Goal: Transaction & Acquisition: Purchase product/service

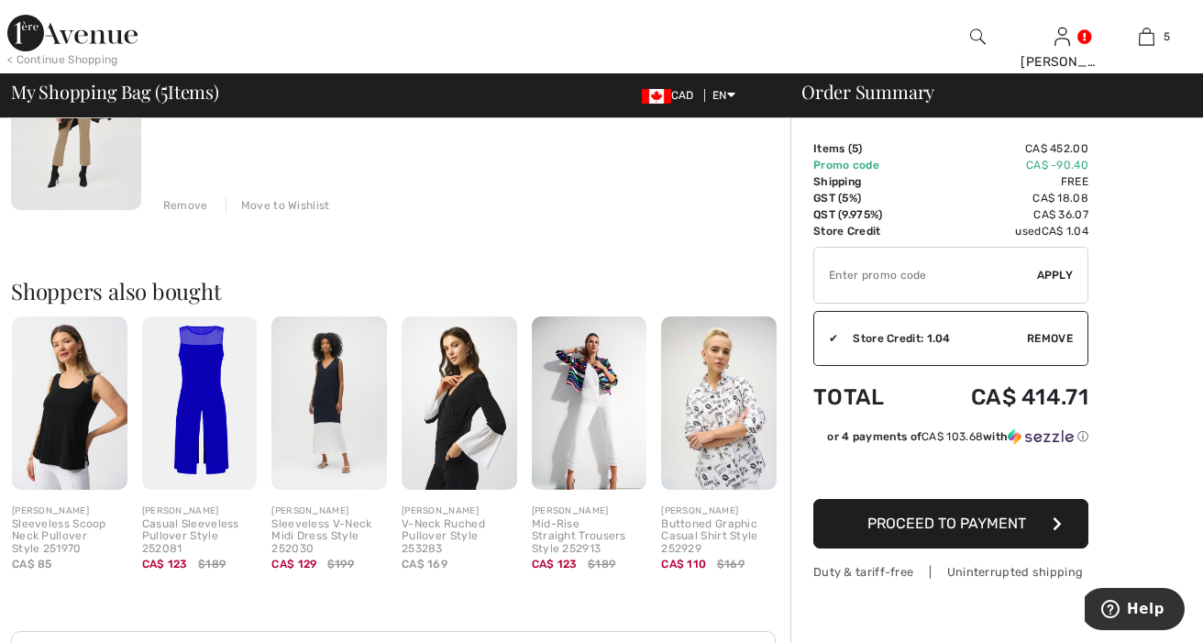
scroll to position [973, 0]
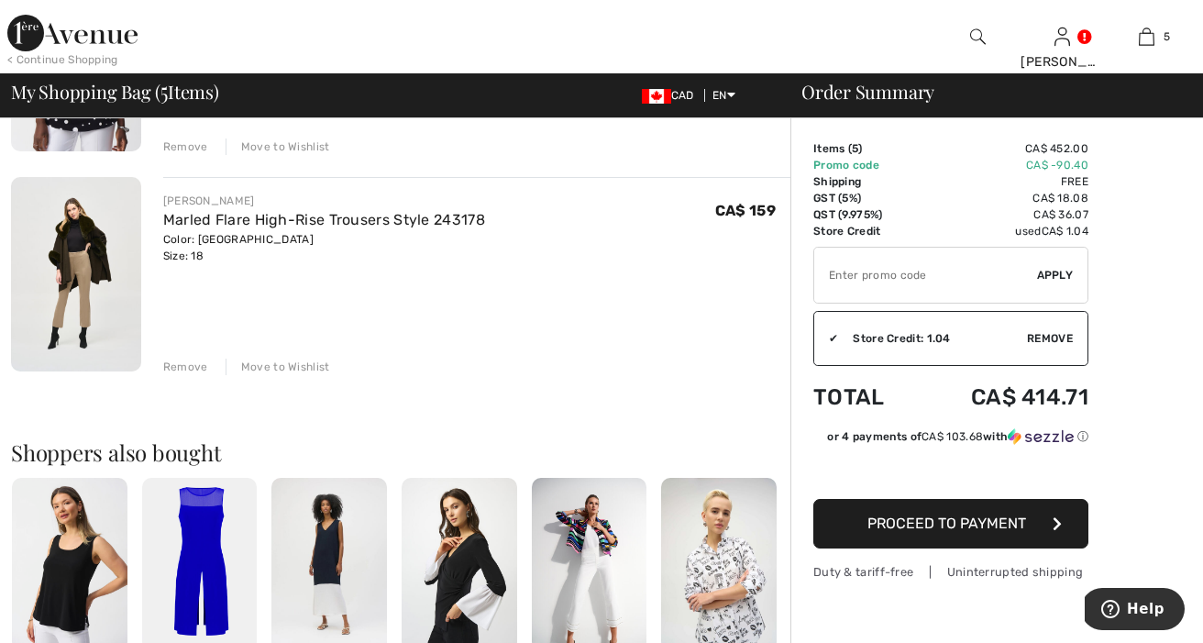
click at [80, 270] on img at bounding box center [76, 274] width 130 height 194
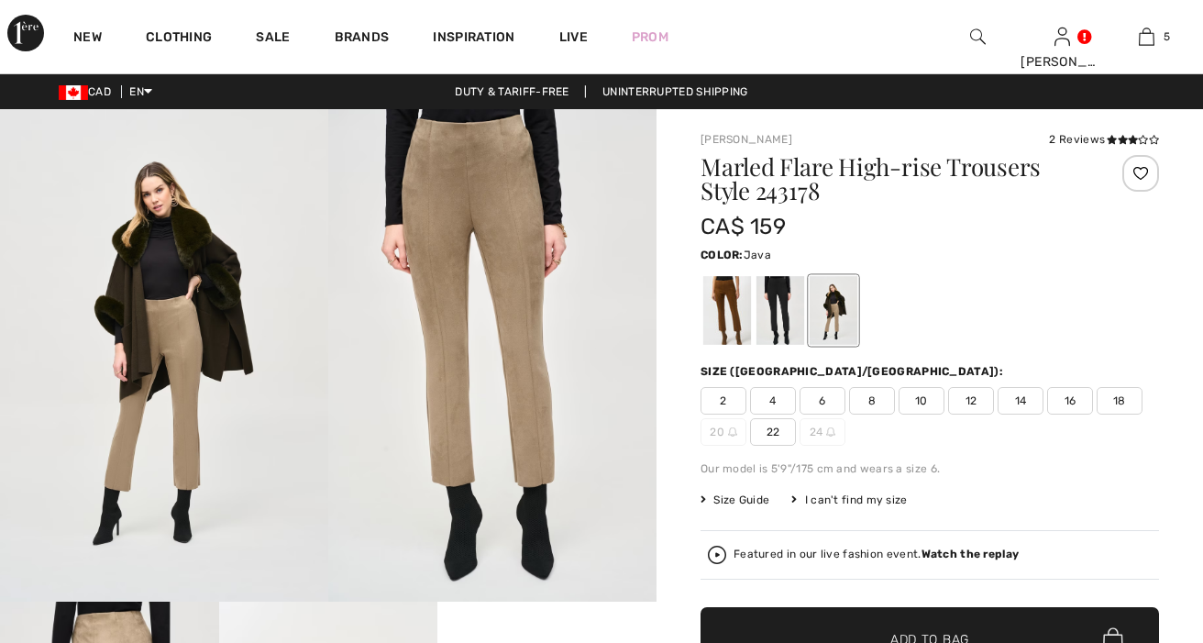
checkbox input "true"
click at [841, 303] on div at bounding box center [833, 310] width 48 height 69
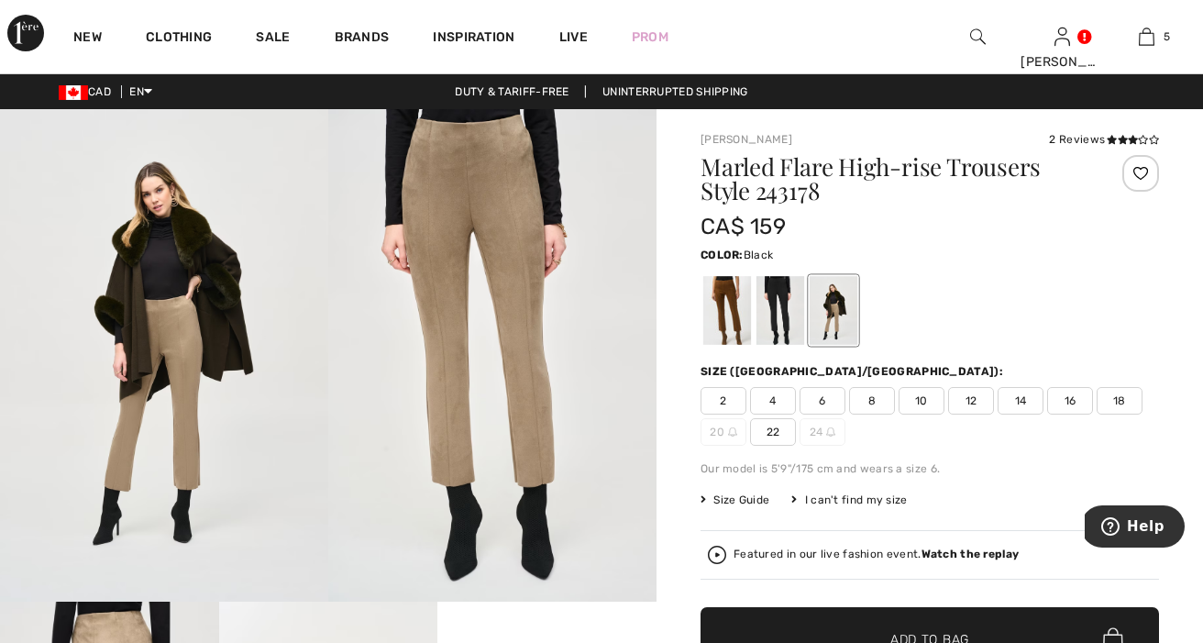
drag, startPoint x: 778, startPoint y: 293, endPoint x: 758, endPoint y: 293, distance: 20.2
click at [777, 293] on div at bounding box center [780, 310] width 48 height 69
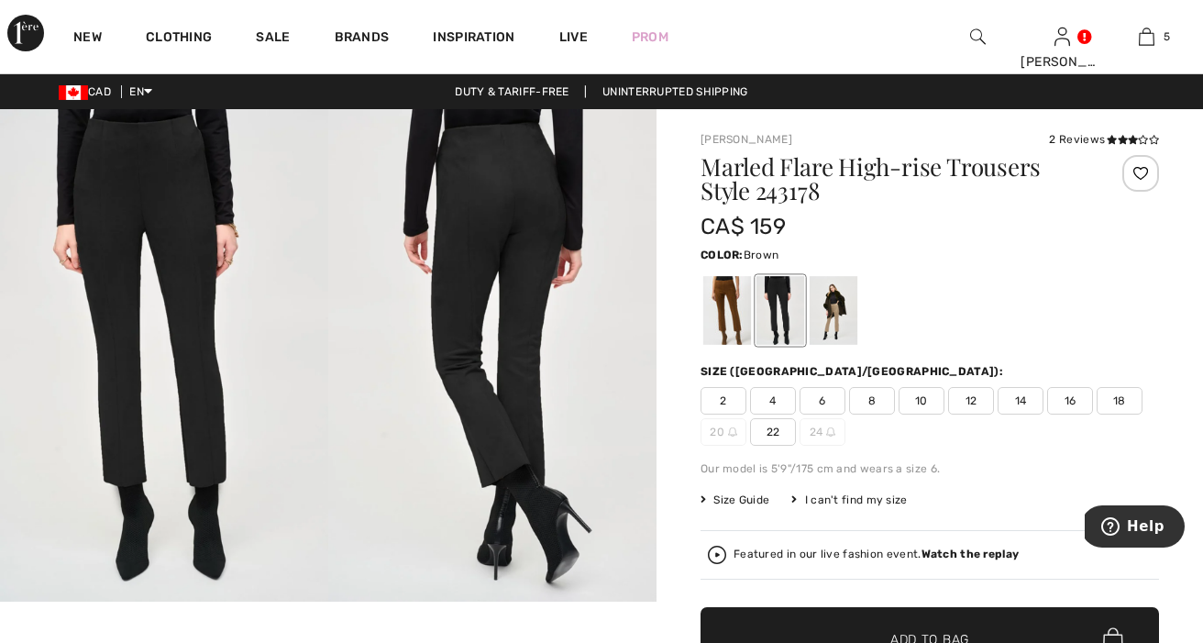
click at [724, 292] on div at bounding box center [727, 310] width 48 height 69
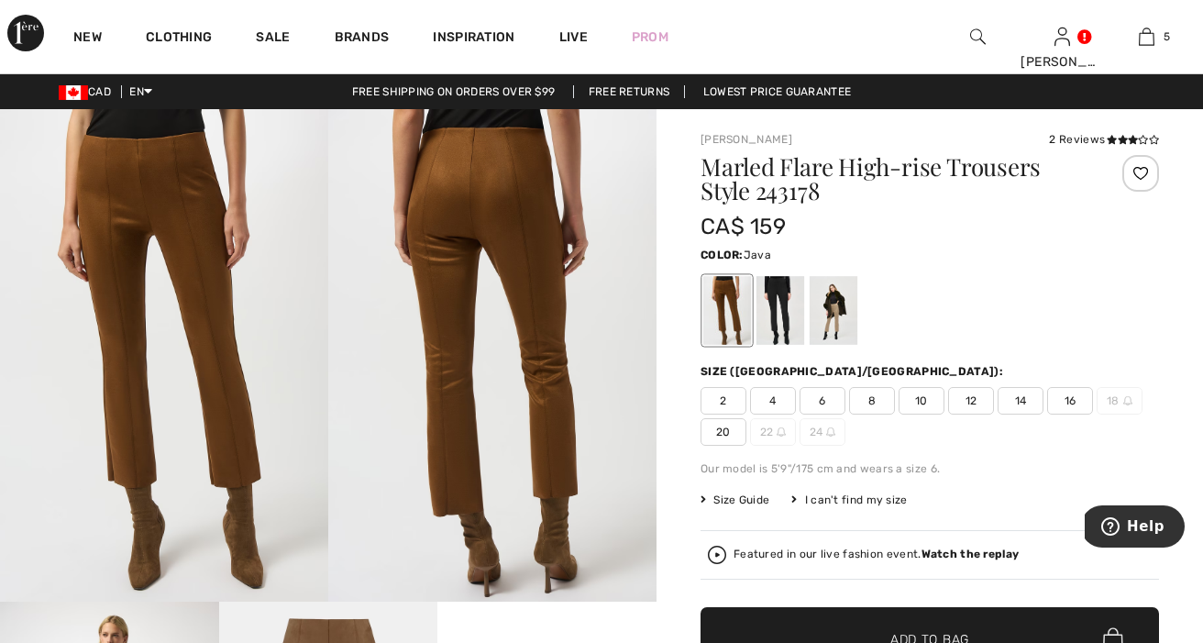
click at [843, 306] on div at bounding box center [833, 310] width 48 height 69
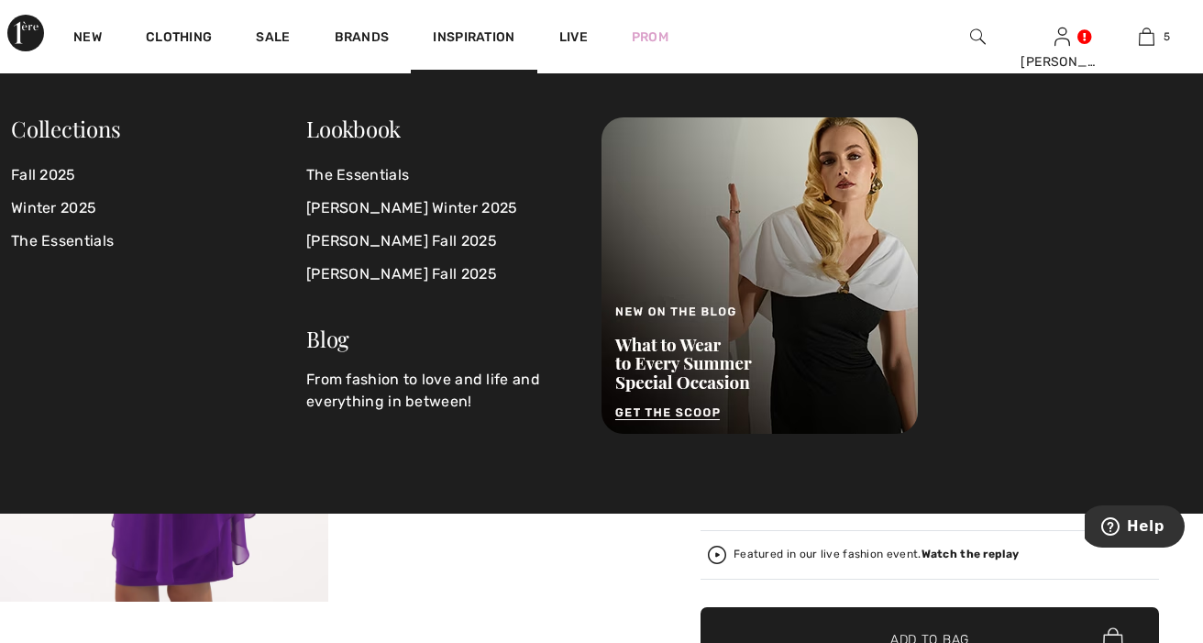
click at [974, 31] on img at bounding box center [978, 37] width 16 height 22
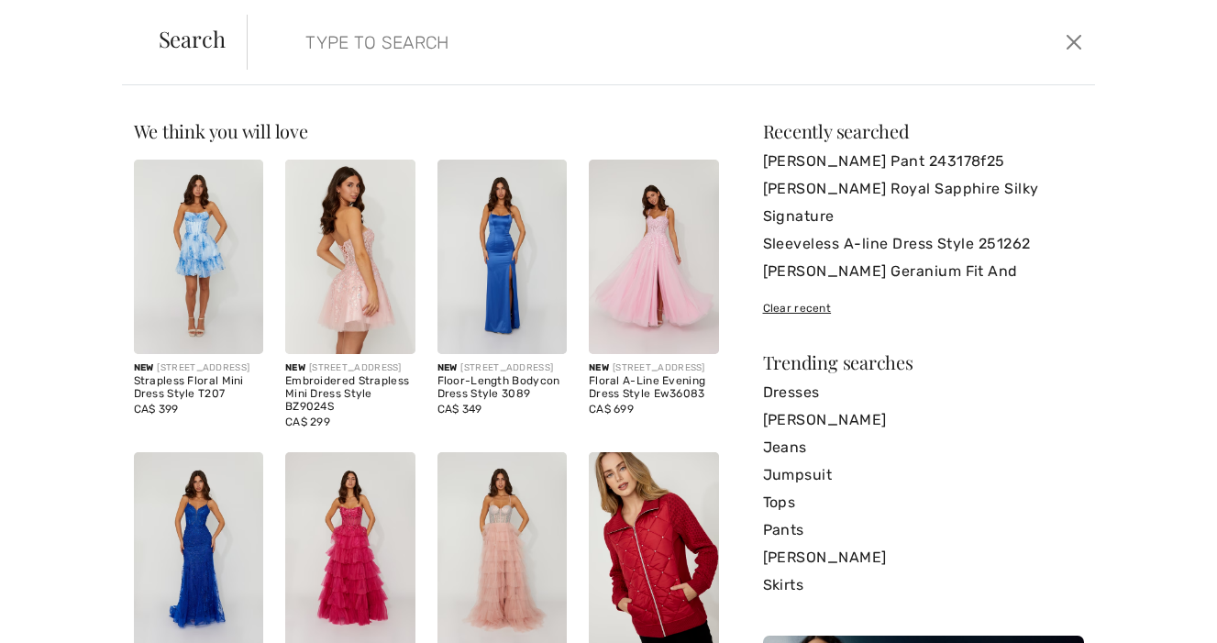
paste input "JOSEPH RIBKOFF JACKET 251756"
type input "JOSEPH RIBKOFF JACKET 251756"
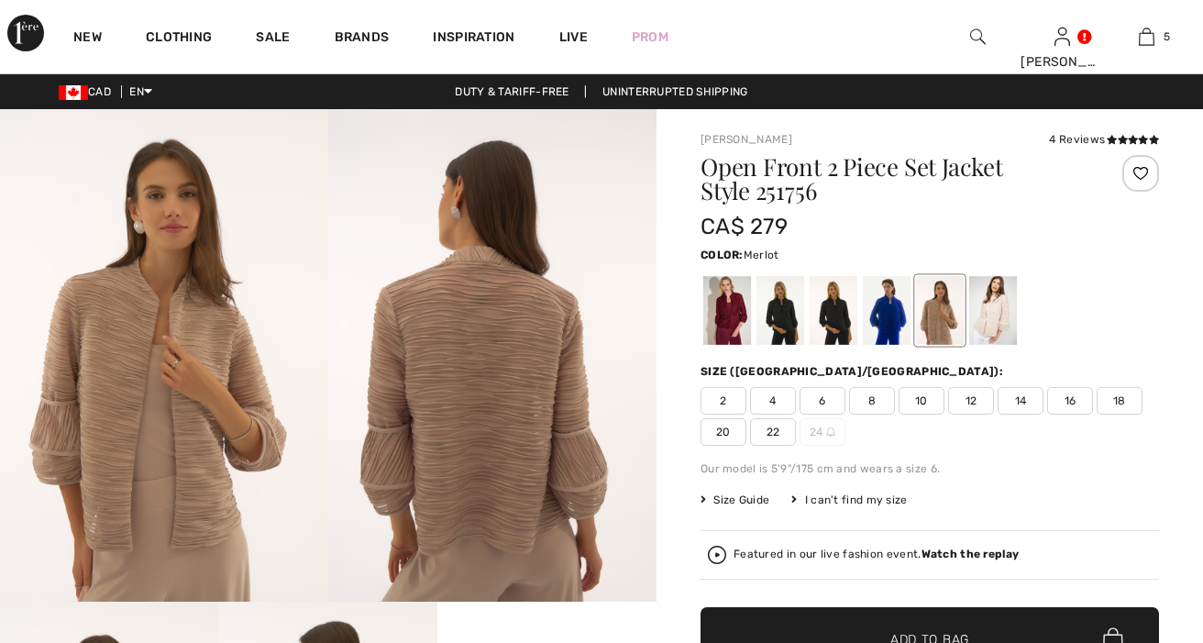
click at [728, 327] on div at bounding box center [727, 310] width 48 height 69
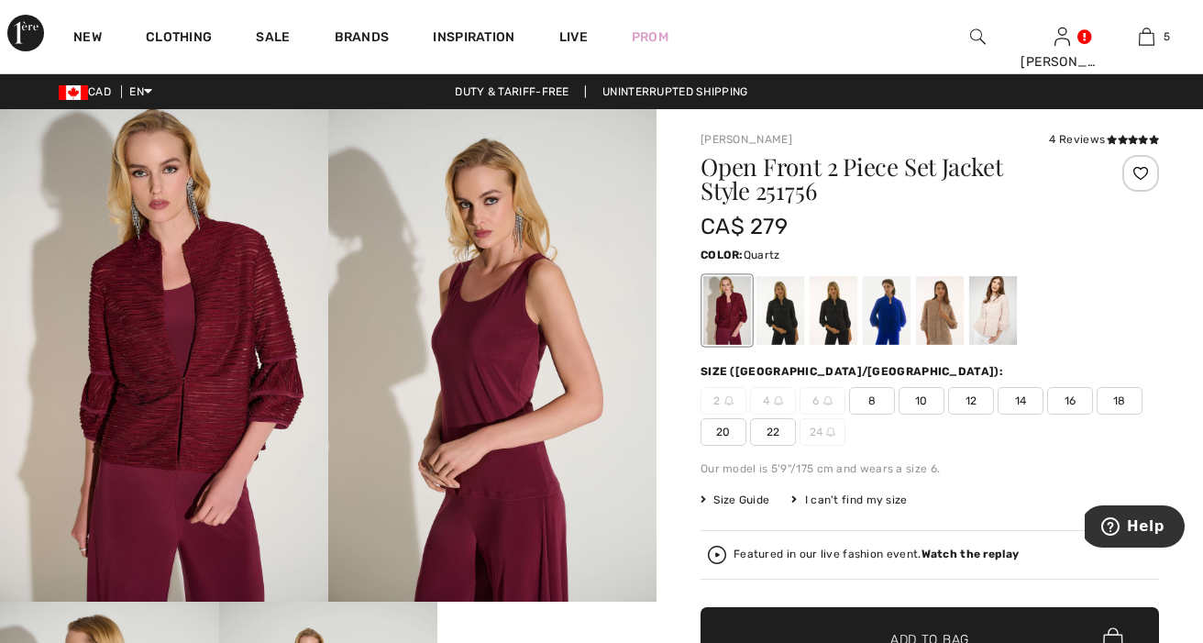
click at [989, 312] on div at bounding box center [993, 310] width 48 height 69
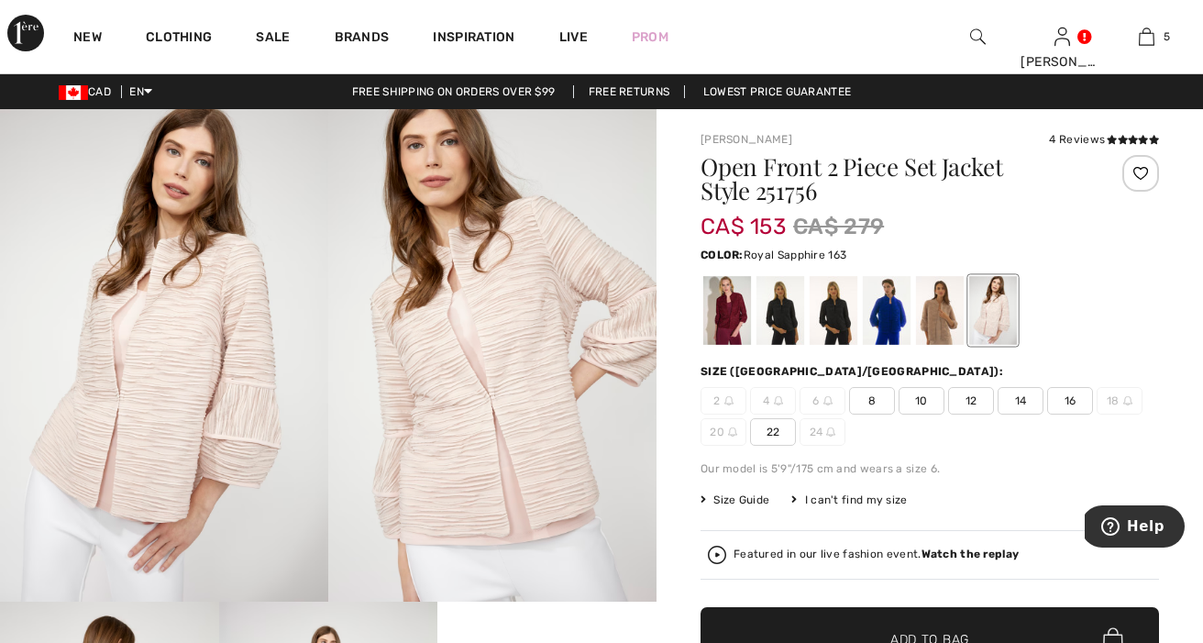
click at [897, 315] on div at bounding box center [887, 310] width 48 height 69
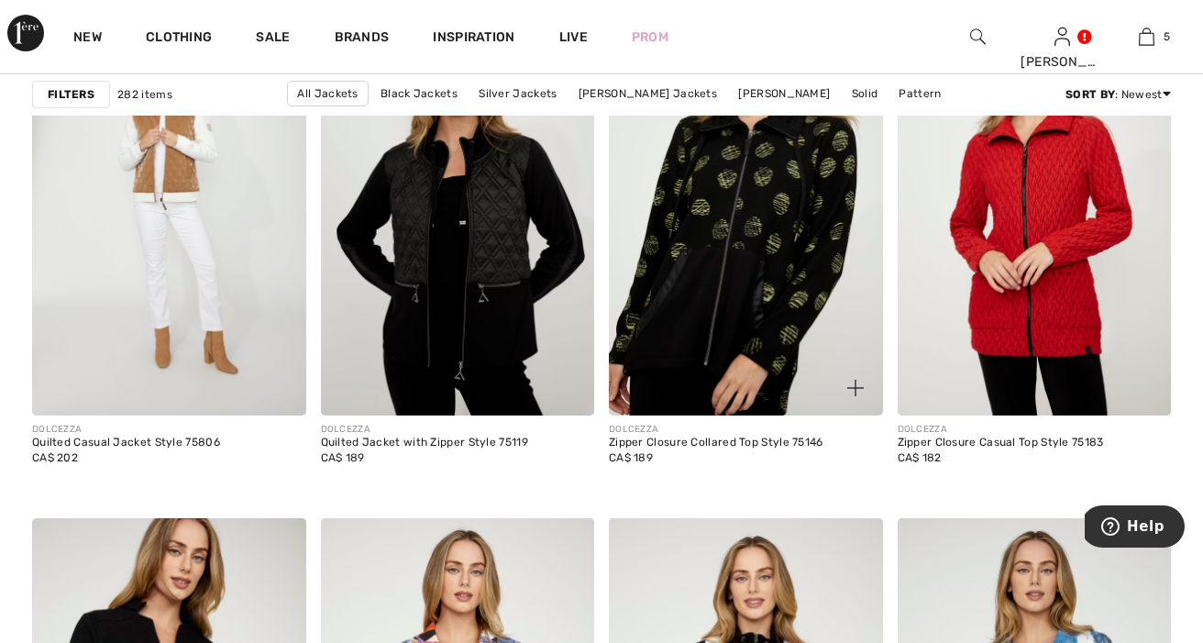
scroll to position [7057, 0]
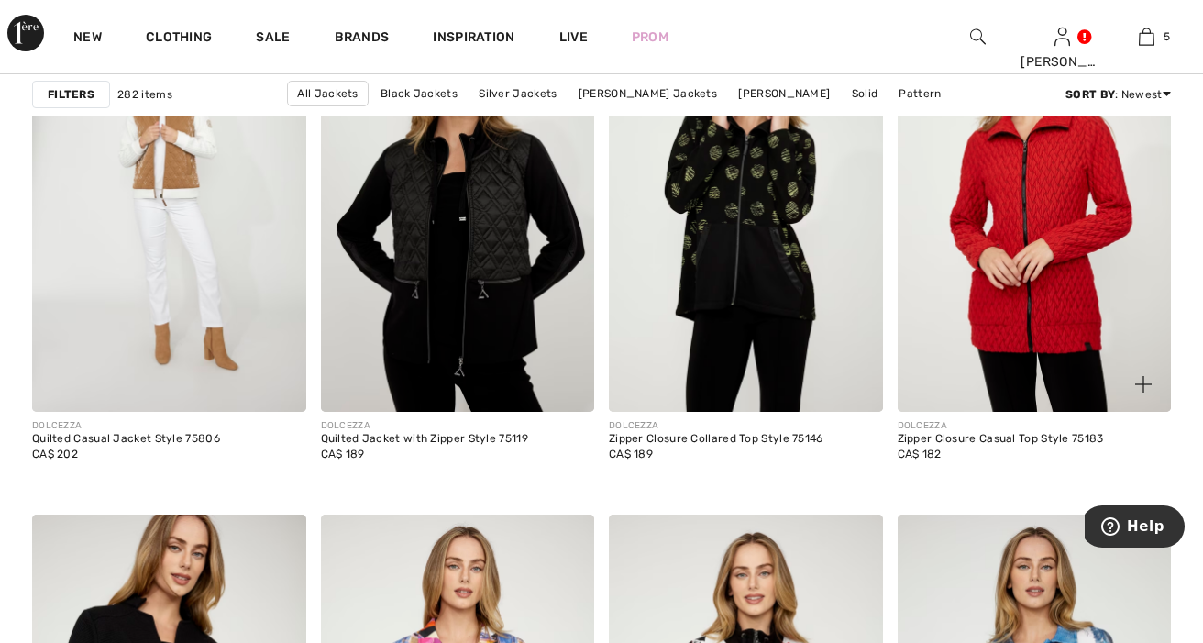
click at [1138, 379] on img at bounding box center [1143, 384] width 17 height 17
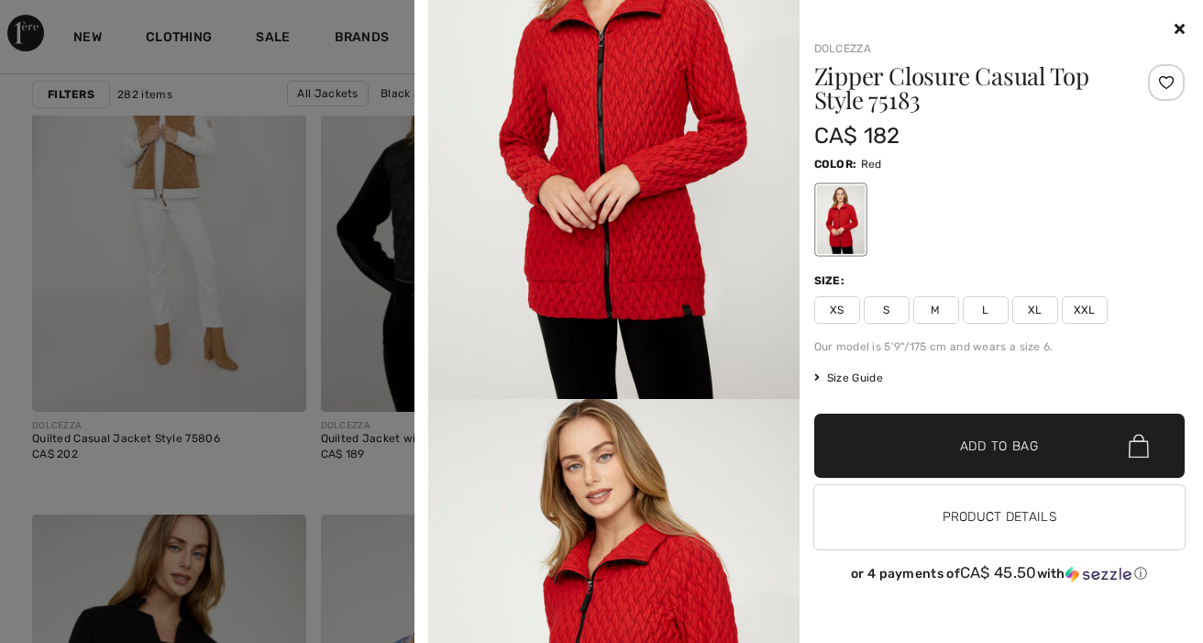
scroll to position [0, 0]
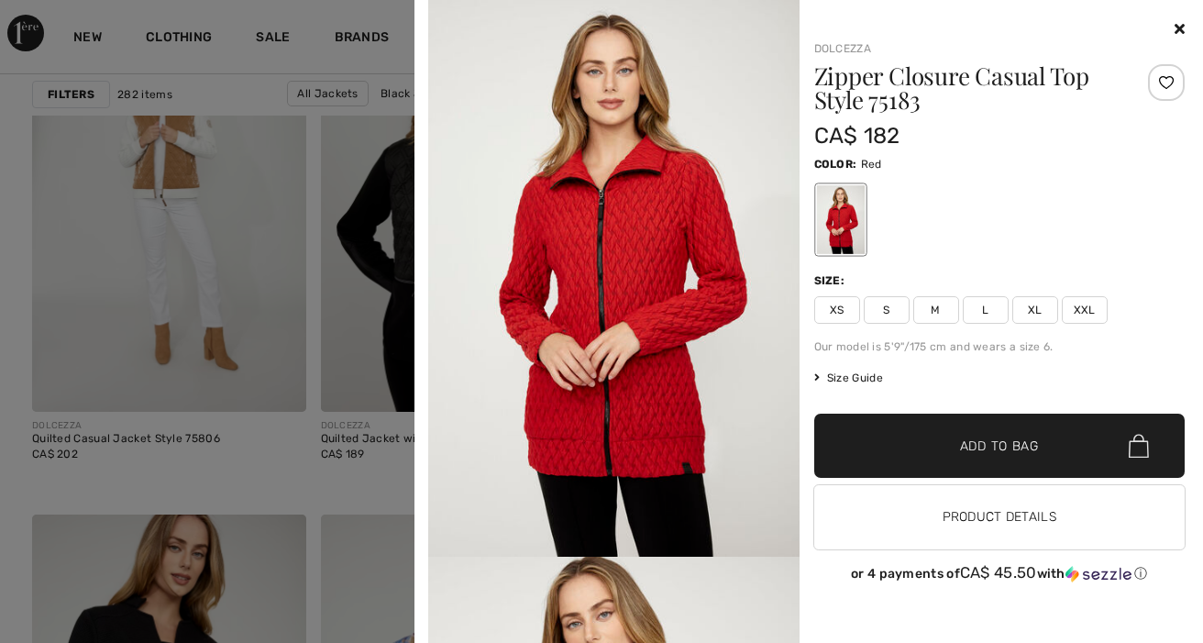
click at [1175, 26] on icon at bounding box center [1179, 28] width 10 height 15
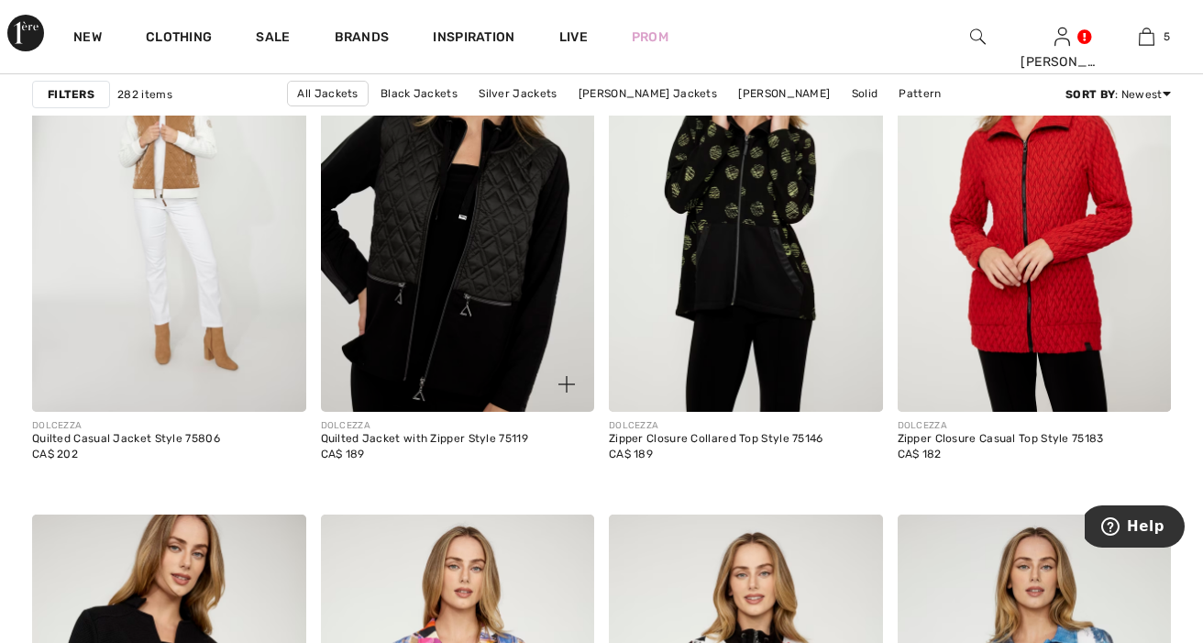
click at [497, 214] on img at bounding box center [458, 206] width 274 height 411
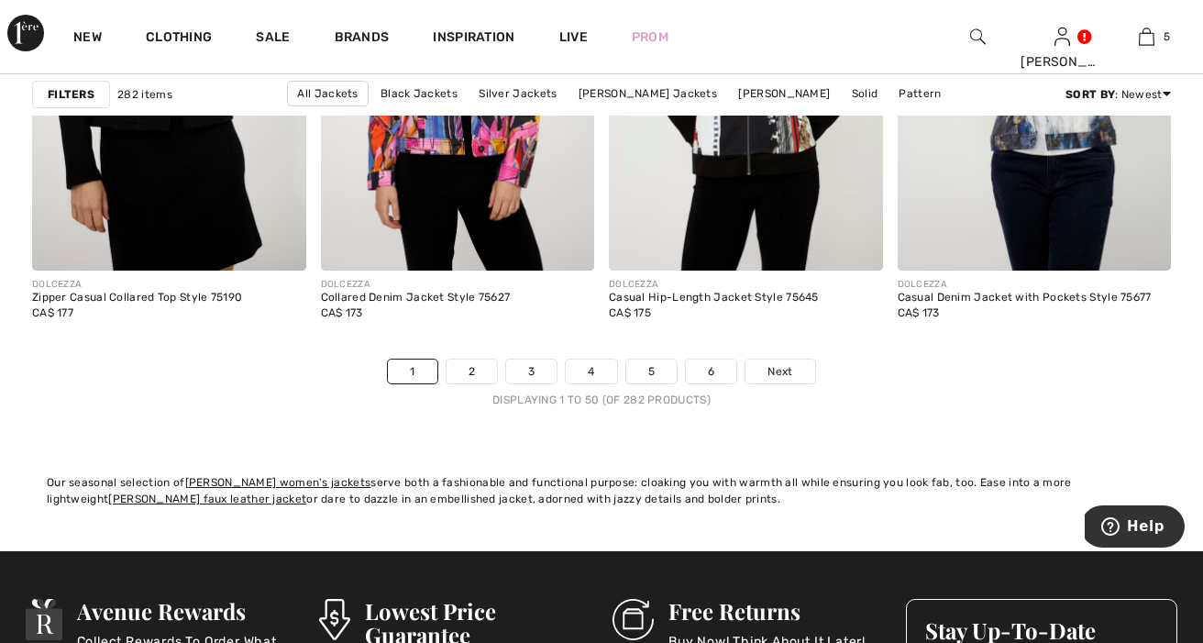
scroll to position [7715, 0]
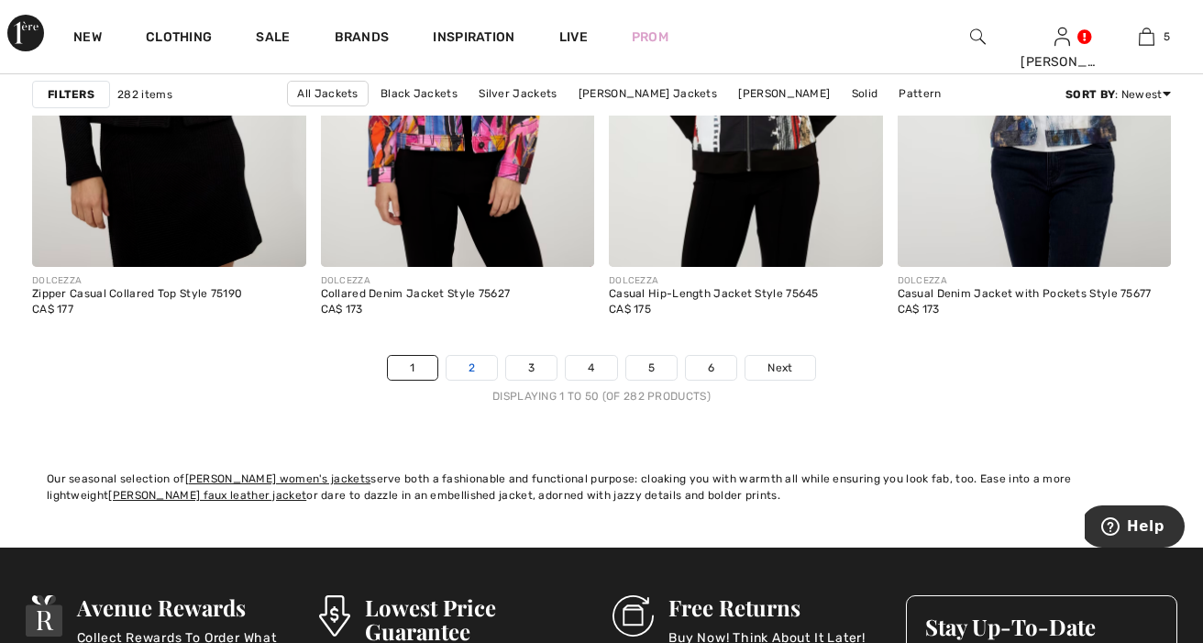
click at [466, 366] on link "2" at bounding box center [471, 368] width 50 height 24
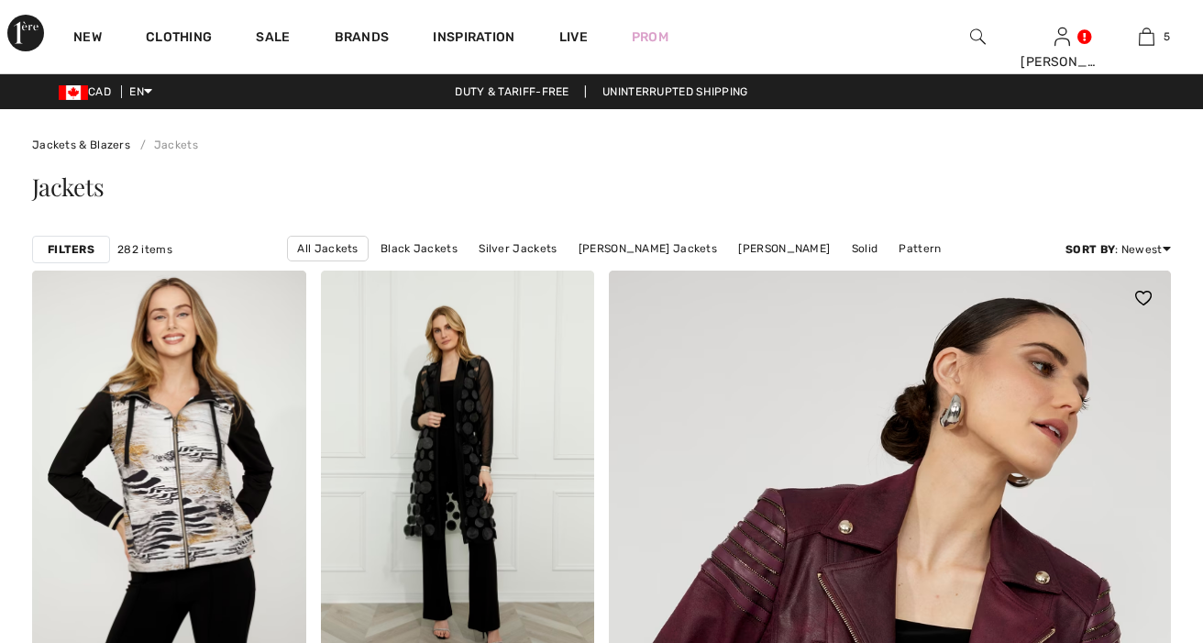
checkbox input "true"
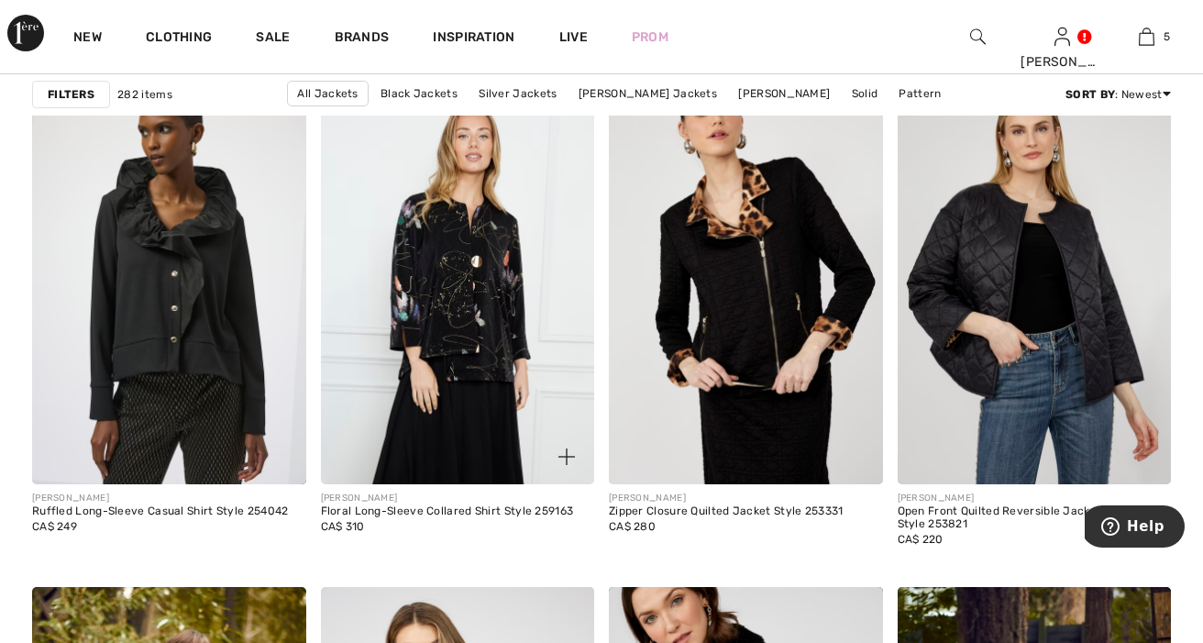
scroll to position [2462, 0]
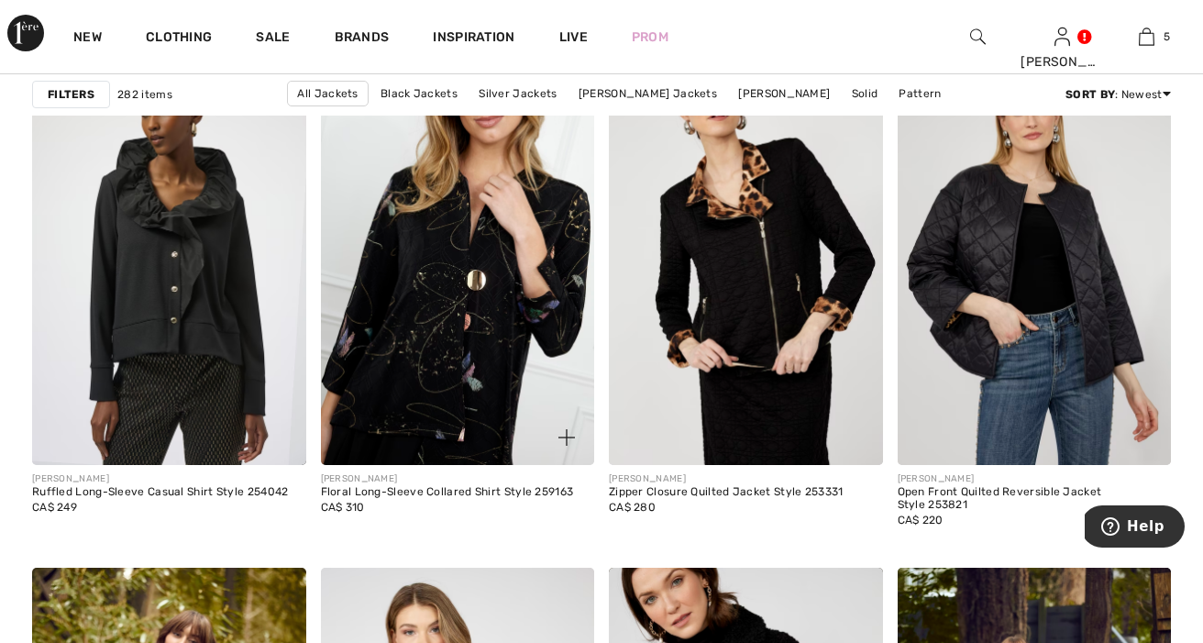
click at [567, 439] on img at bounding box center [566, 437] width 17 height 17
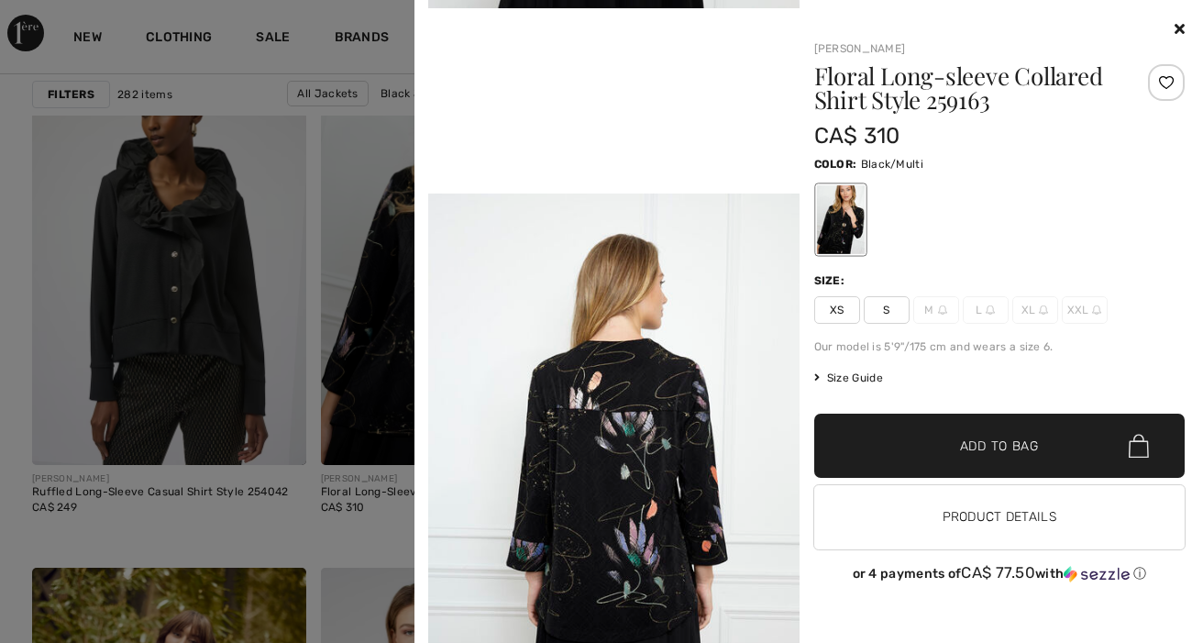
scroll to position [1111, 0]
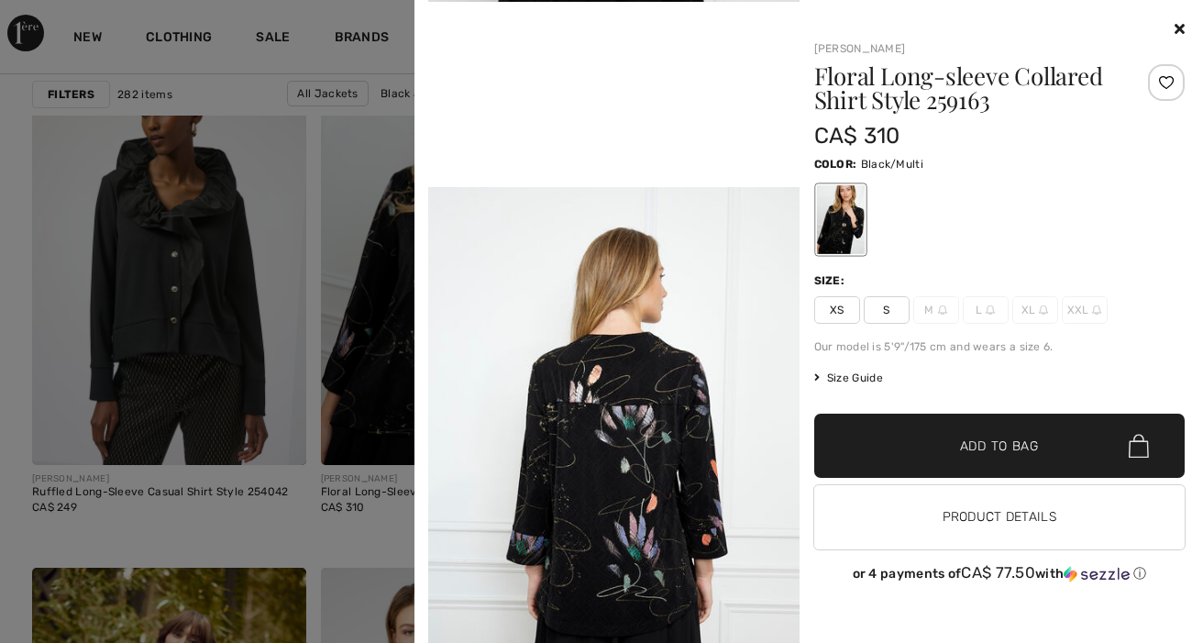
click at [1174, 27] on icon at bounding box center [1179, 28] width 10 height 15
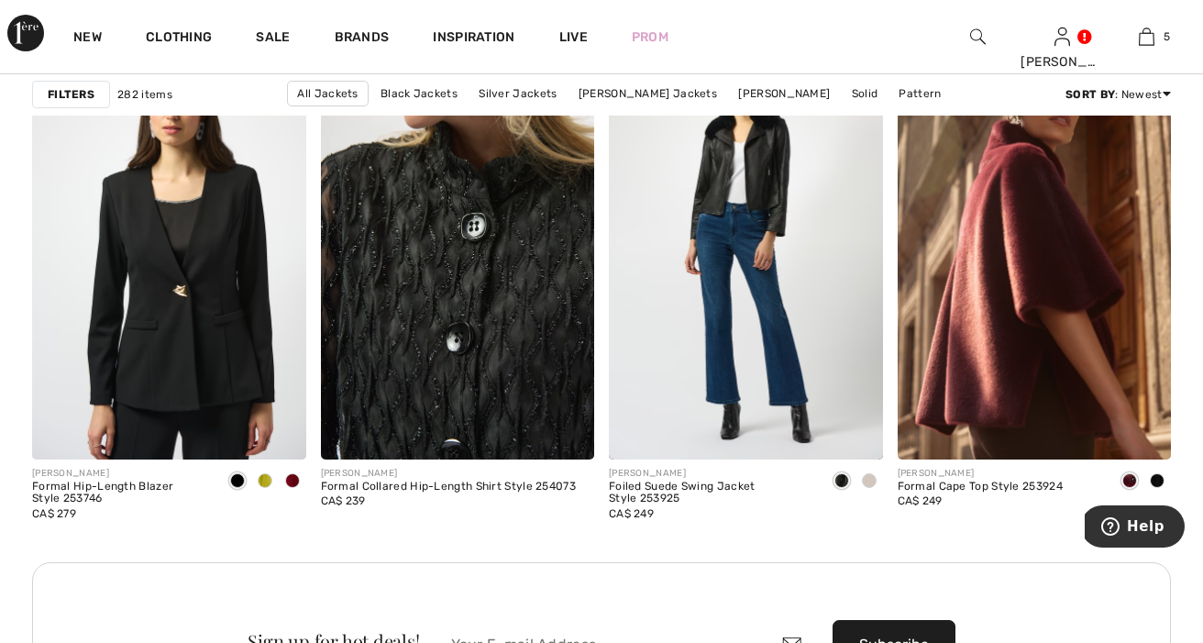
scroll to position [3567, 0]
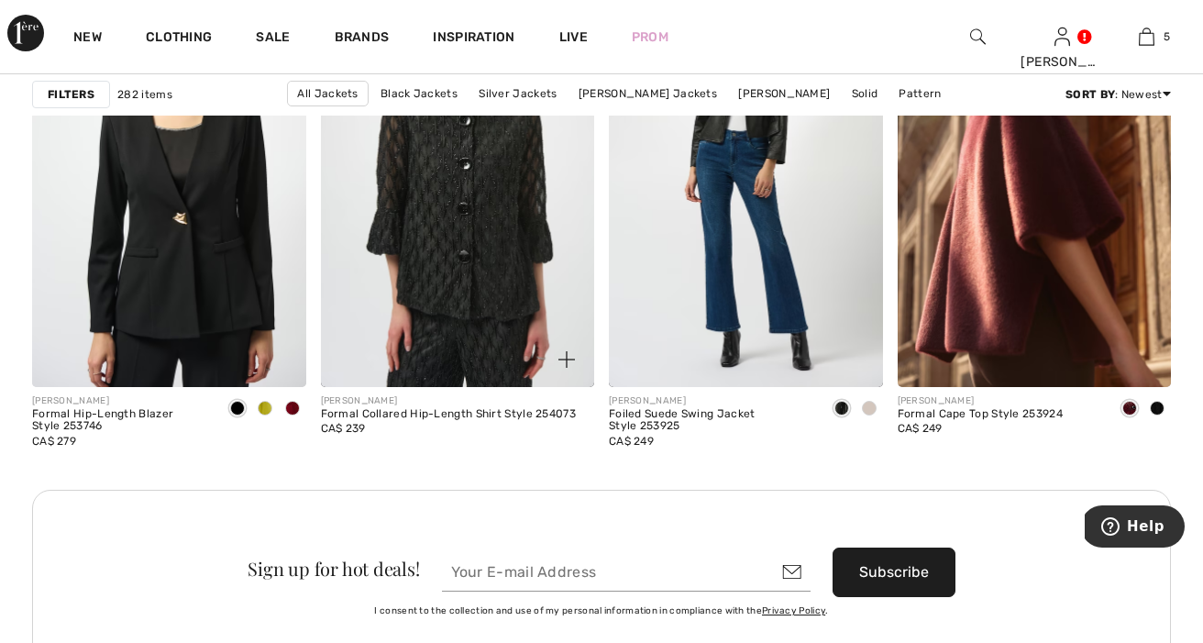
click at [567, 362] on img at bounding box center [566, 359] width 17 height 17
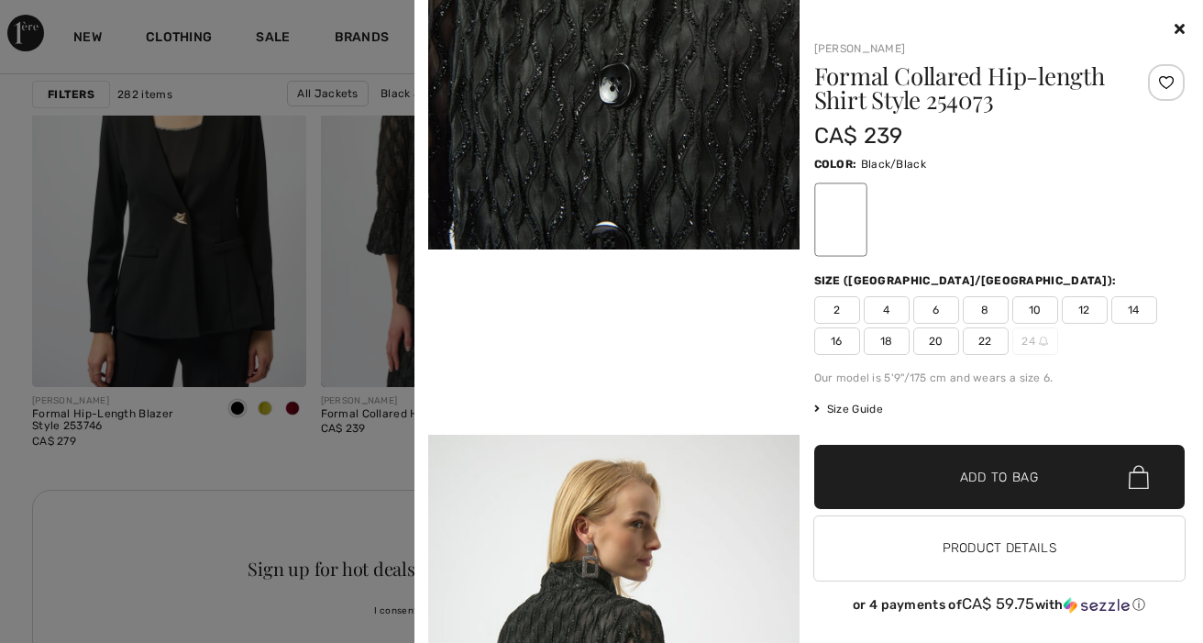
scroll to position [1014, 0]
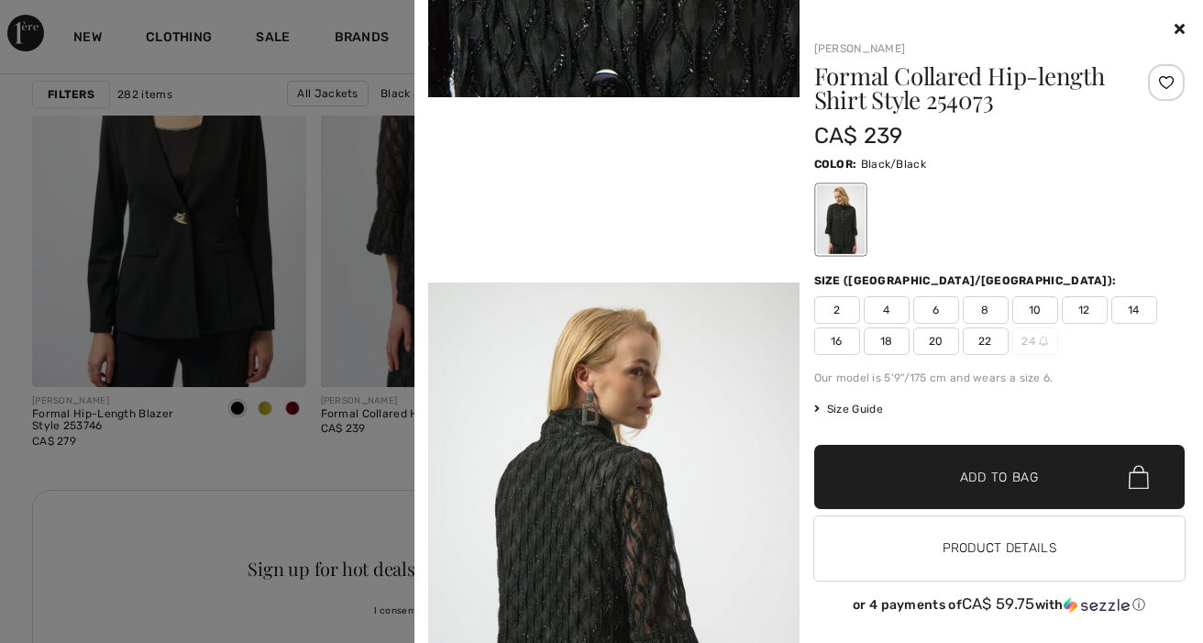
click at [1174, 30] on icon at bounding box center [1179, 28] width 10 height 15
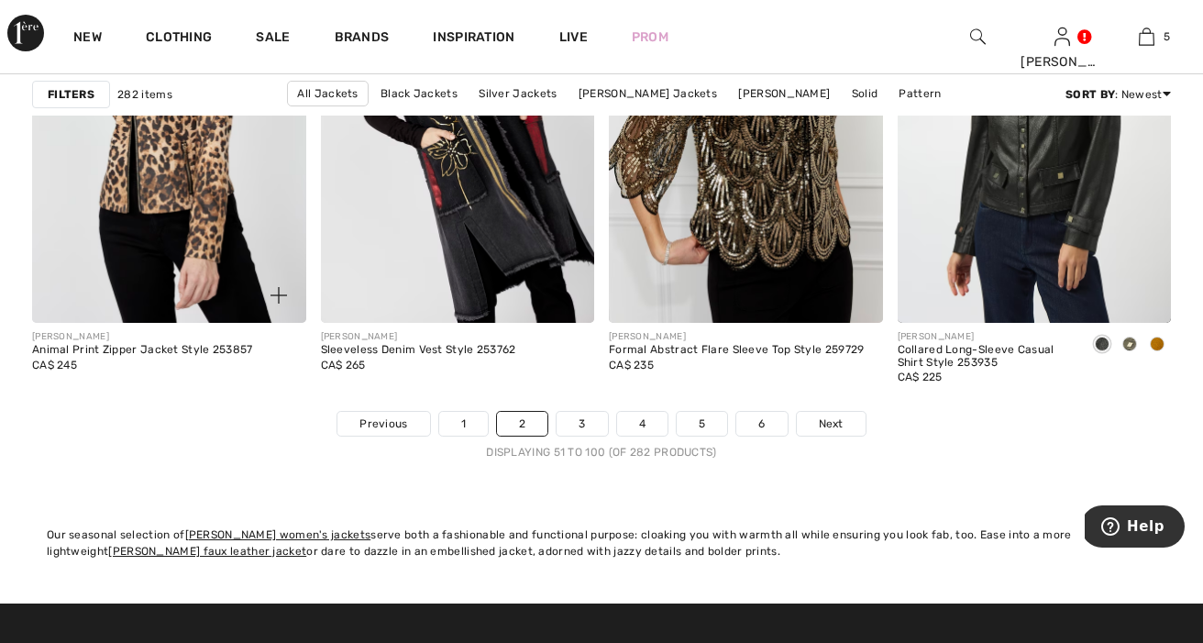
scroll to position [7663, 0]
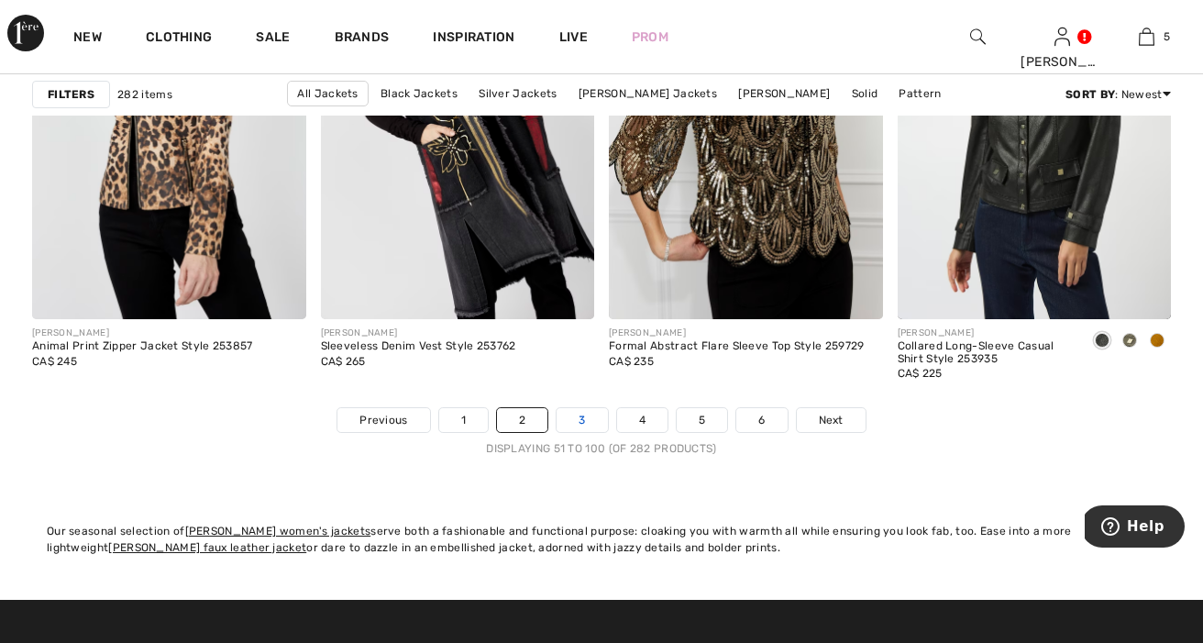
click at [575, 424] on link "3" at bounding box center [581, 420] width 50 height 24
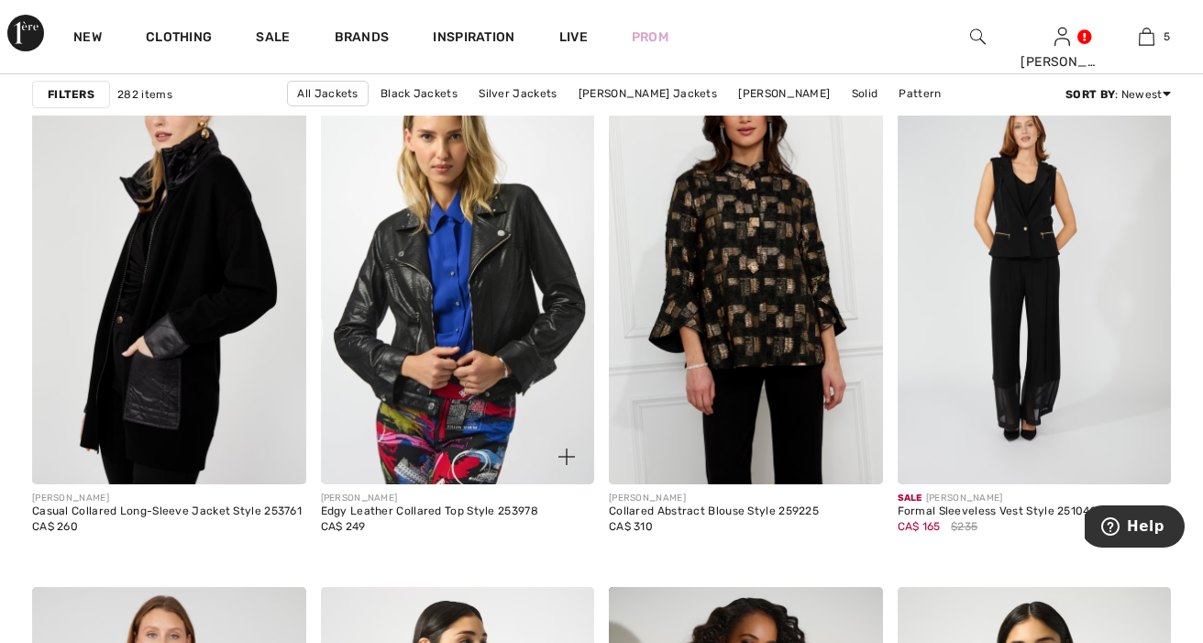
scroll to position [2982, 0]
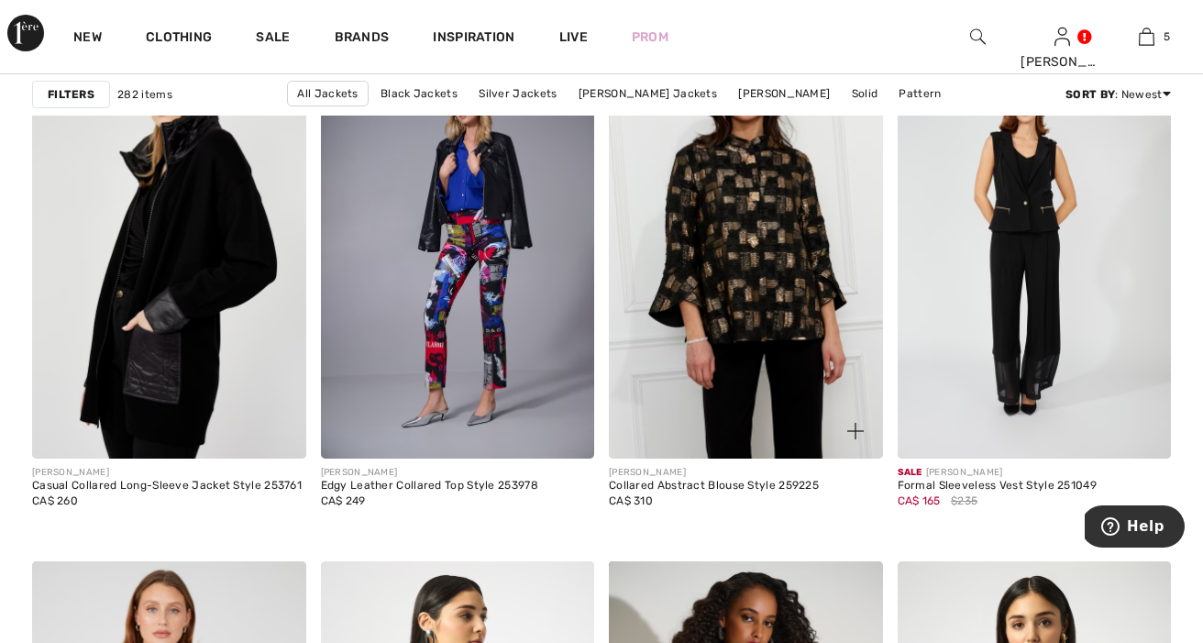
click at [854, 429] on img at bounding box center [855, 431] width 17 height 17
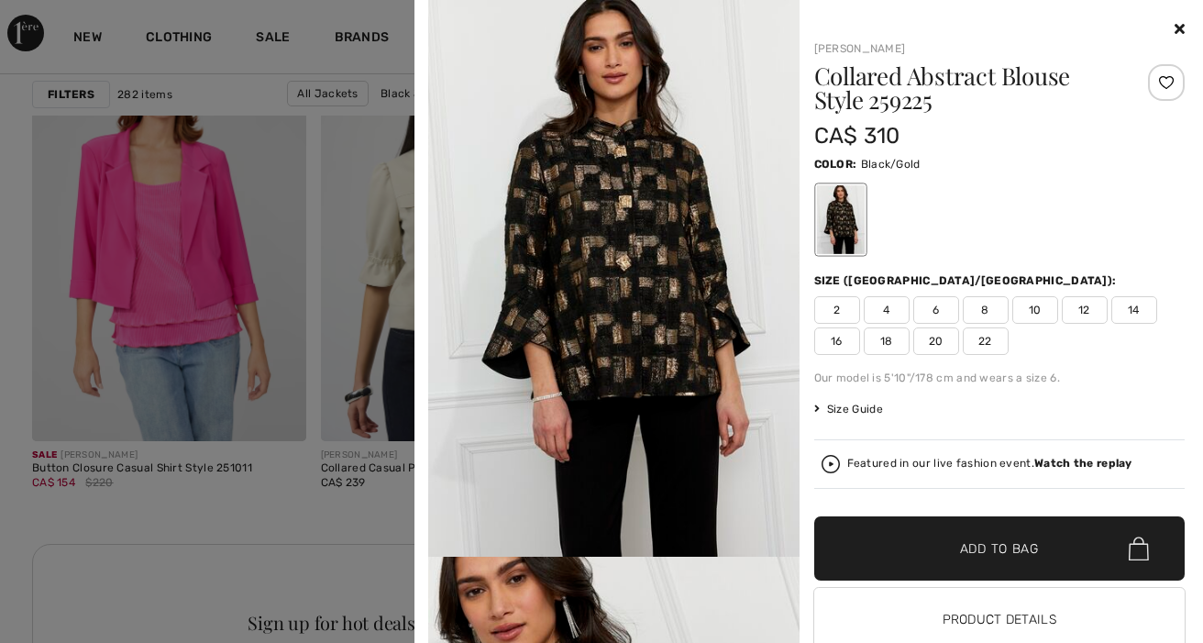
scroll to position [3316, 0]
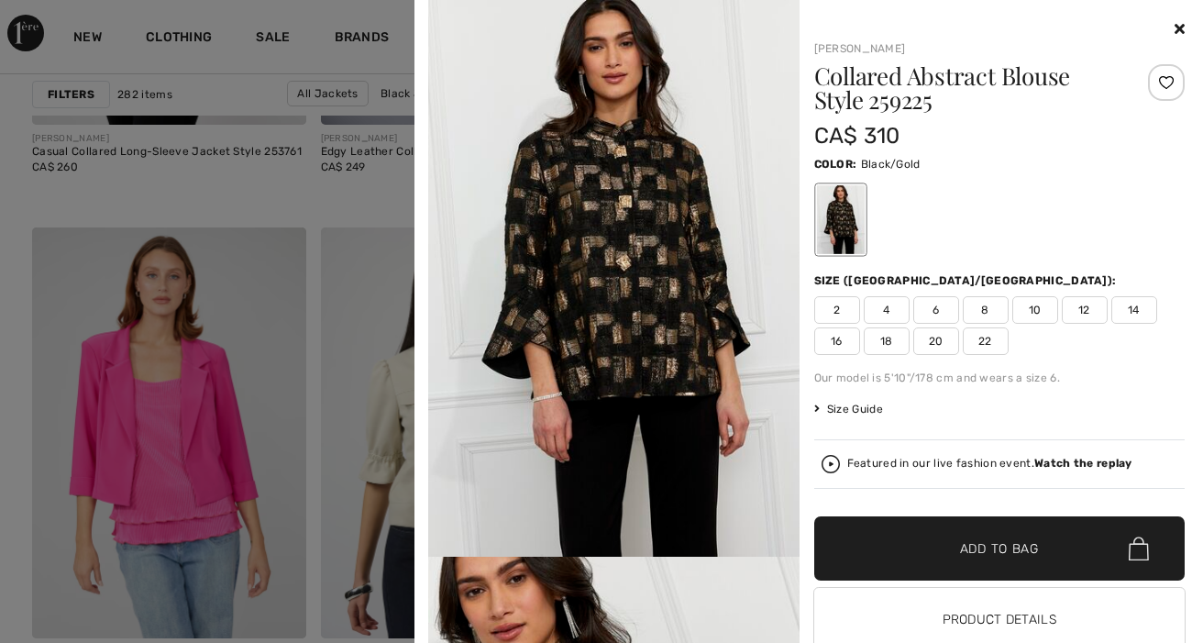
click at [1174, 25] on icon at bounding box center [1179, 28] width 10 height 15
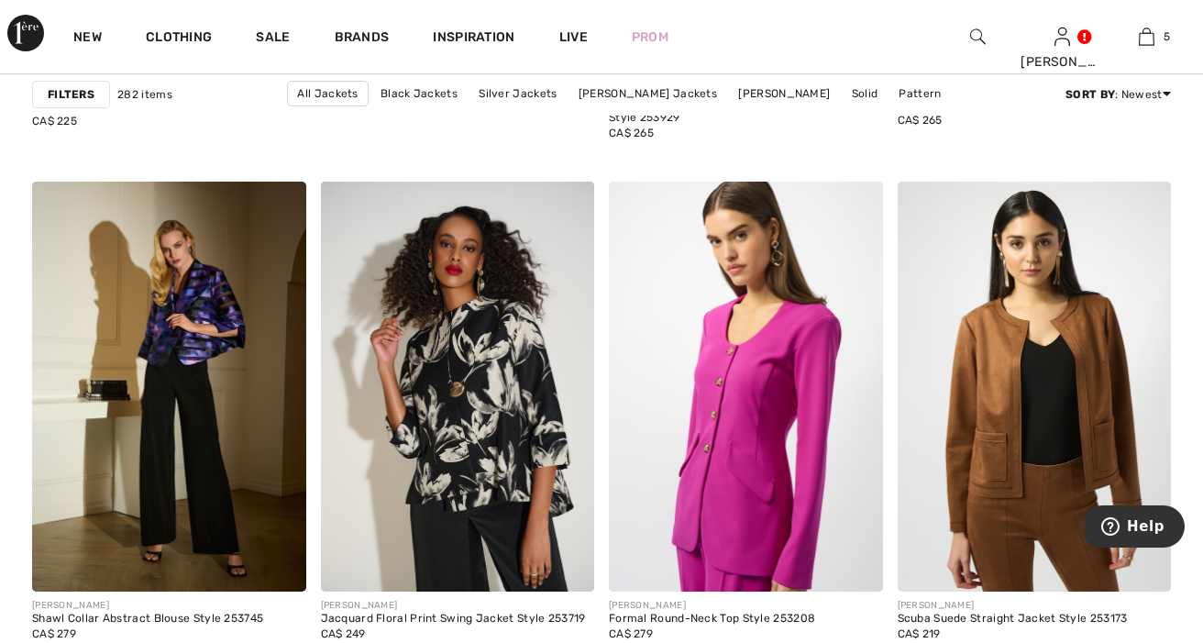
scroll to position [5181, 0]
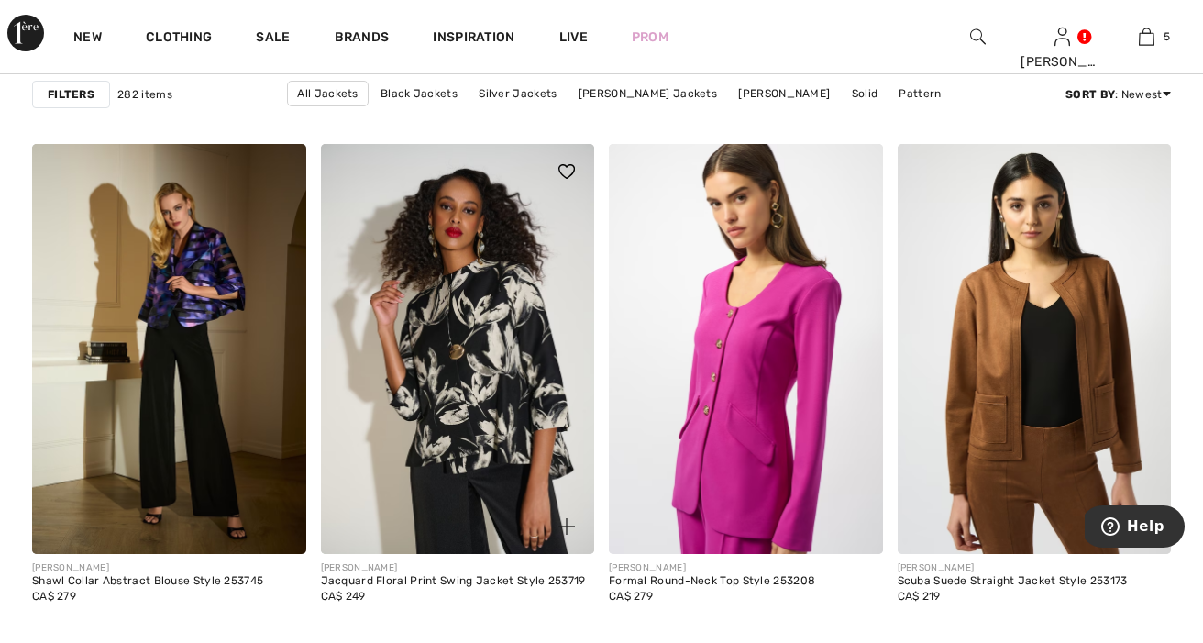
click at [566, 525] on img at bounding box center [566, 526] width 17 height 17
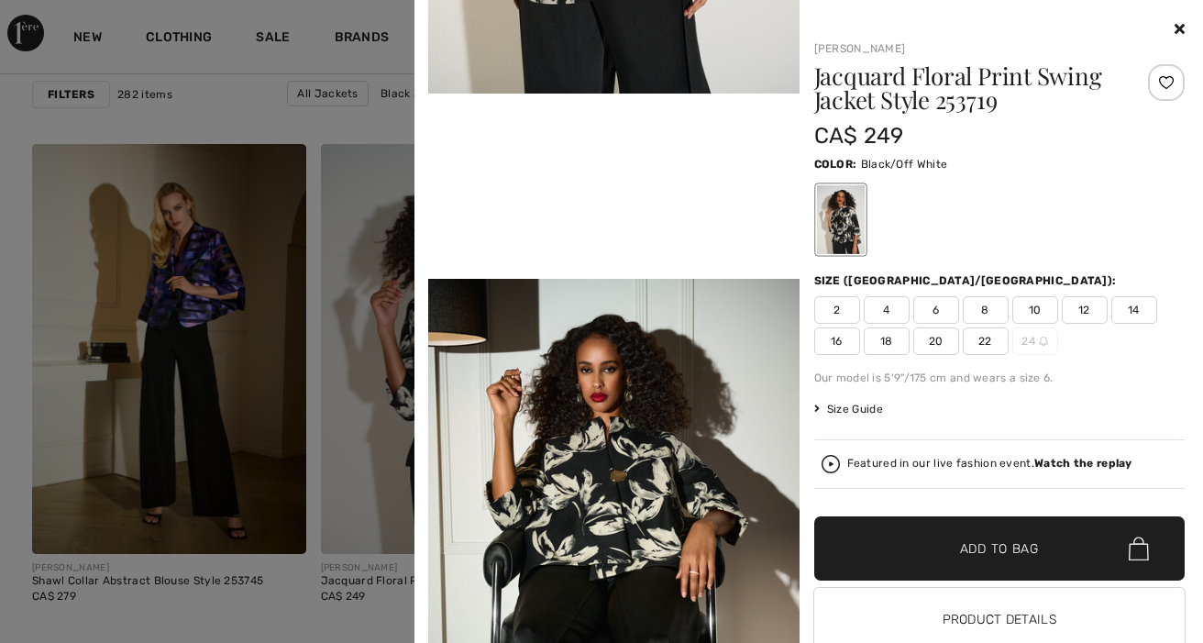
scroll to position [1057, 0]
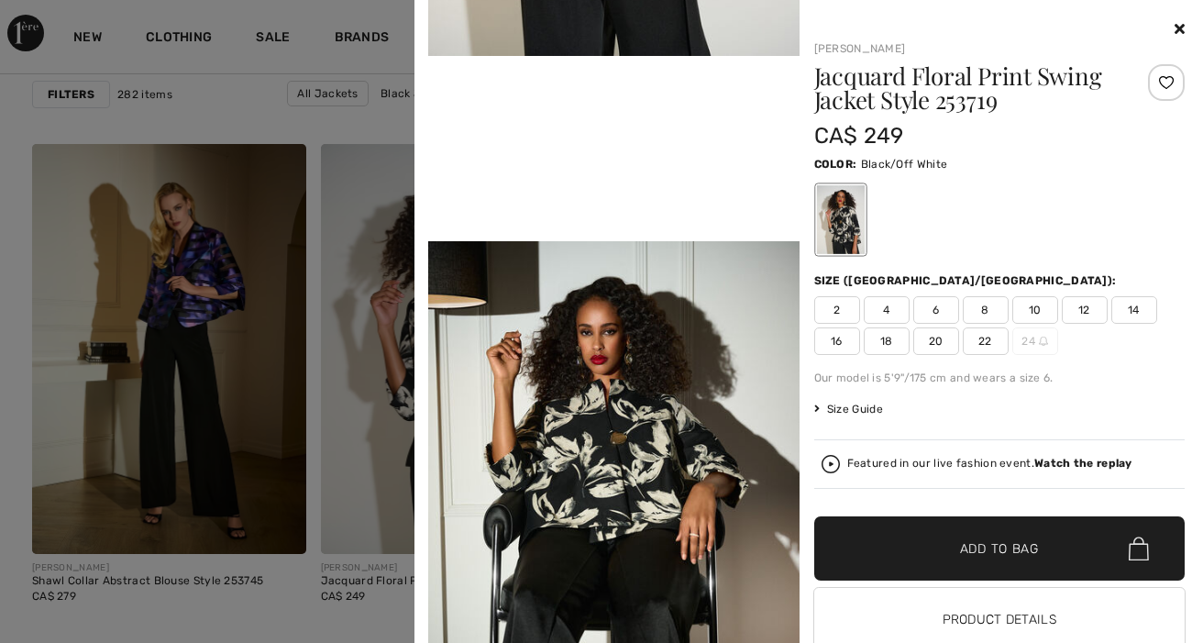
click at [1174, 30] on icon at bounding box center [1179, 28] width 10 height 15
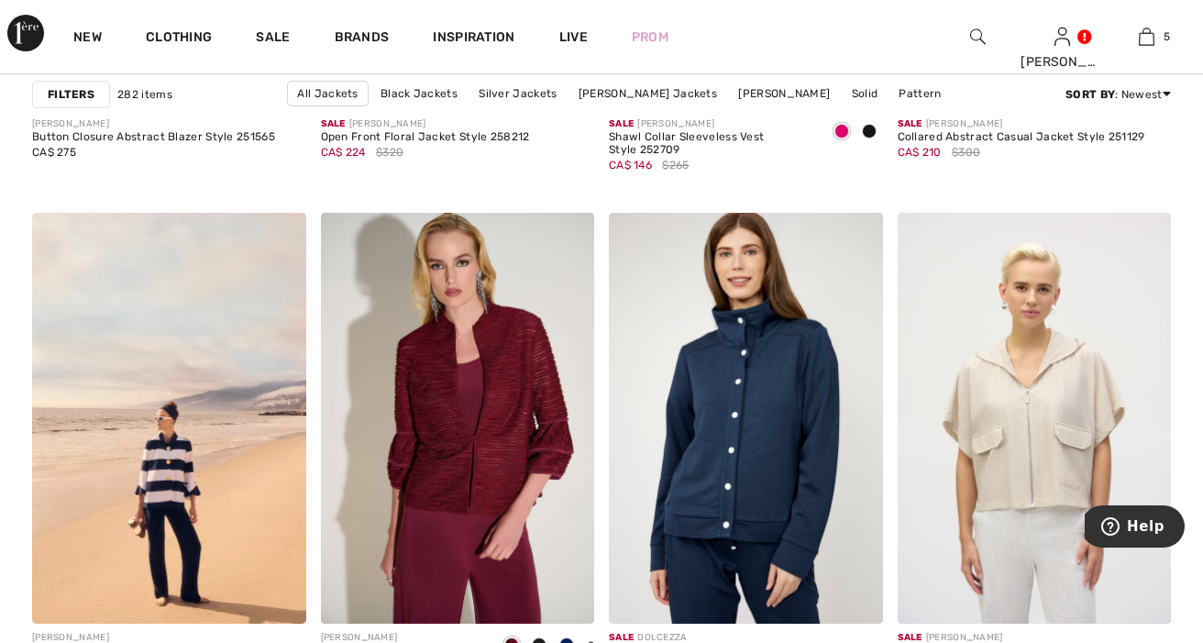
scroll to position [7494, 0]
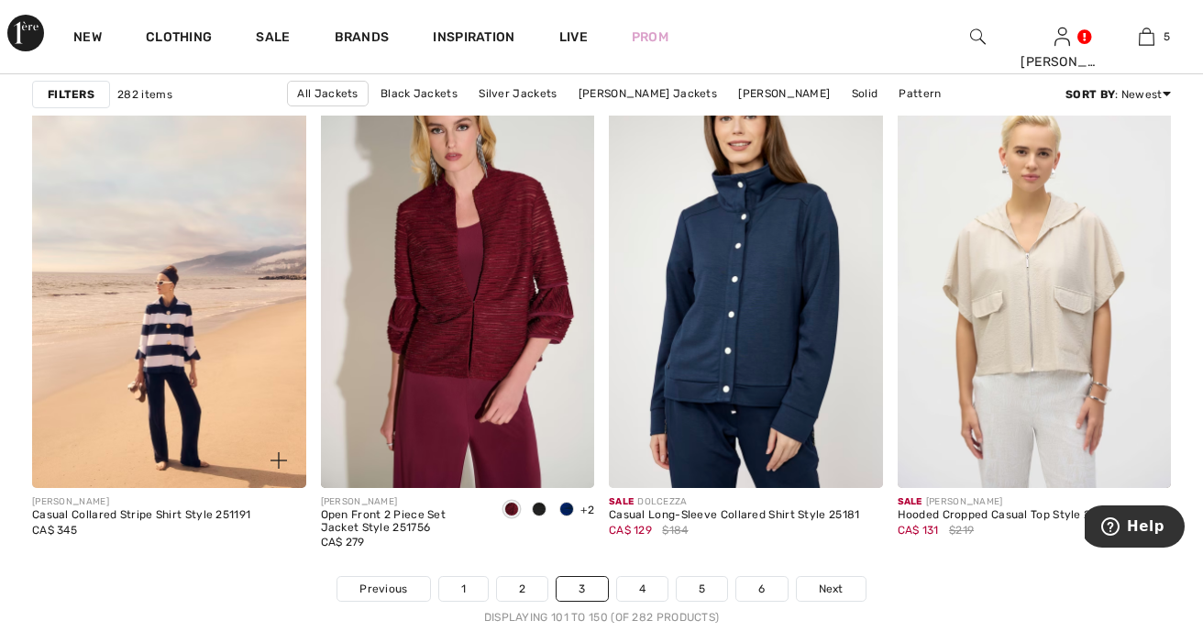
click at [270, 454] on img at bounding box center [278, 460] width 17 height 17
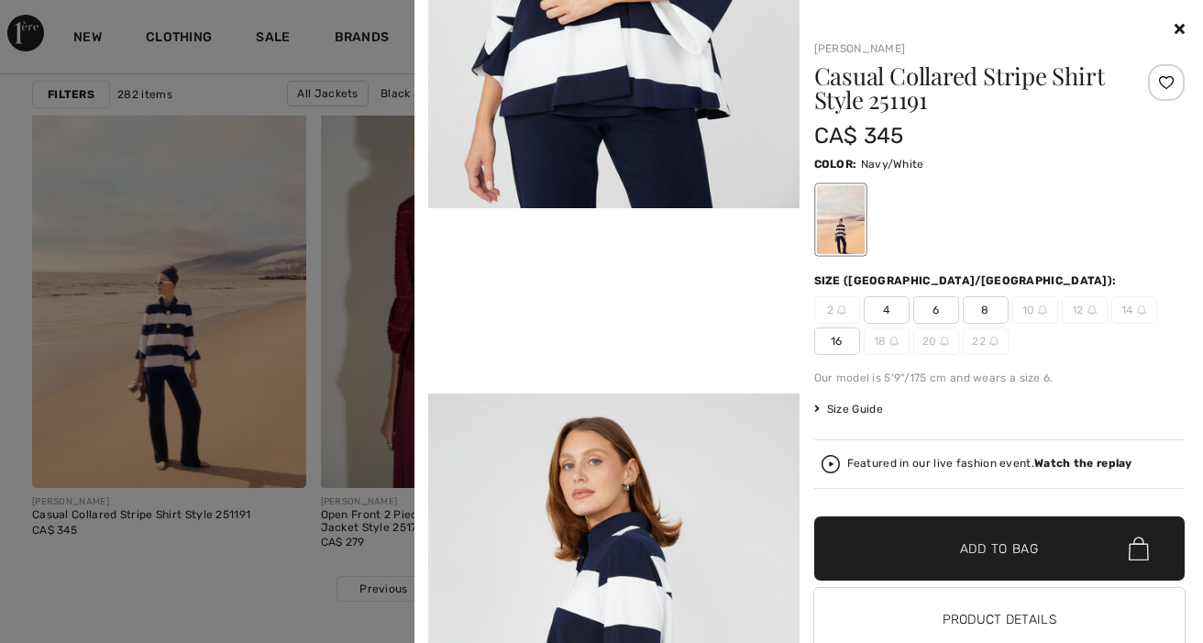
scroll to position [1058, 0]
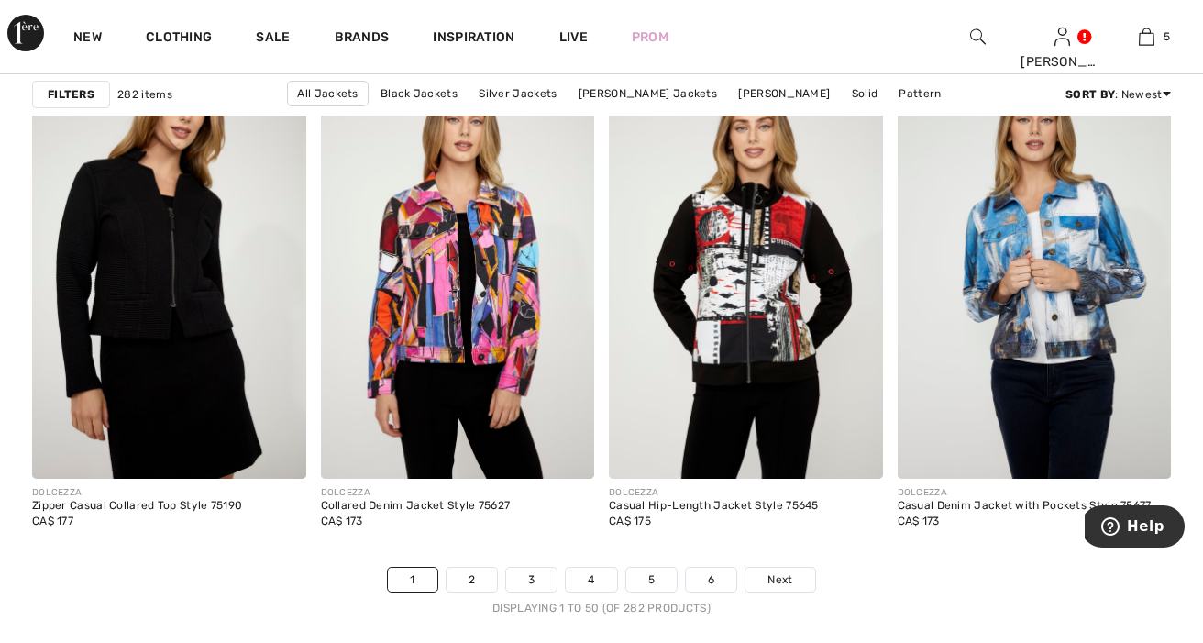
scroll to position [7507, 0]
